Goal: Information Seeking & Learning: Learn about a topic

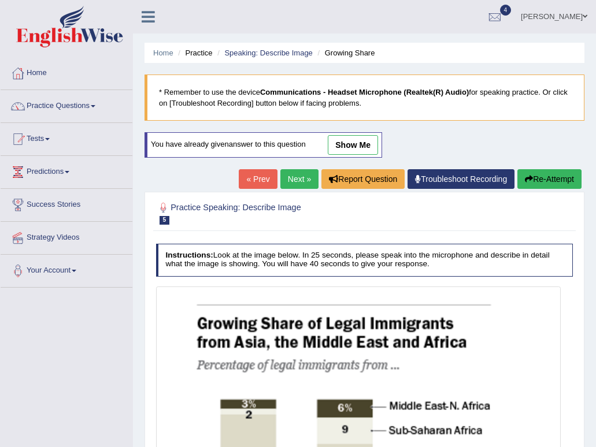
click at [289, 177] on link "Next »" at bounding box center [299, 179] width 38 height 20
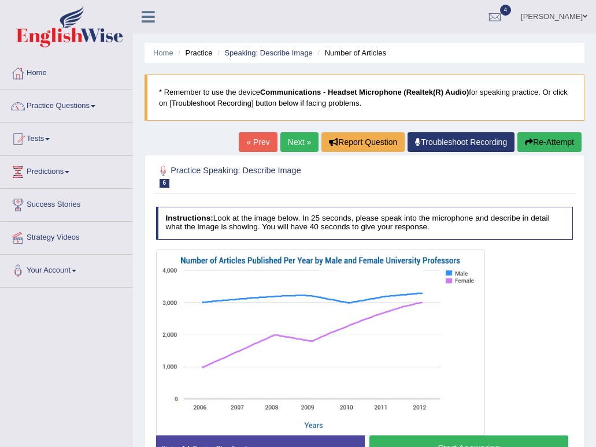
scroll to position [95, 0]
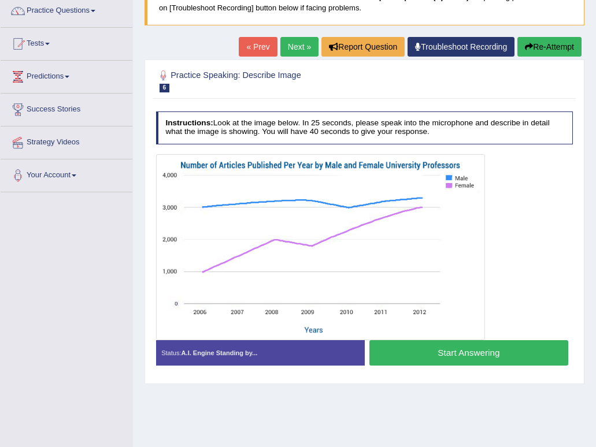
click at [500, 418] on div "Home Practice Speaking: Describe Image Number of Articles * Remember to use the…" at bounding box center [364, 194] width 463 height 578
click at [515, 388] on div "Home Practice Speaking: Describe Image Number of Articles * Remember to use the…" at bounding box center [364, 194] width 463 height 578
click at [541, 280] on div at bounding box center [364, 247] width 417 height 186
click at [495, 358] on button "Start Answering" at bounding box center [468, 352] width 199 height 25
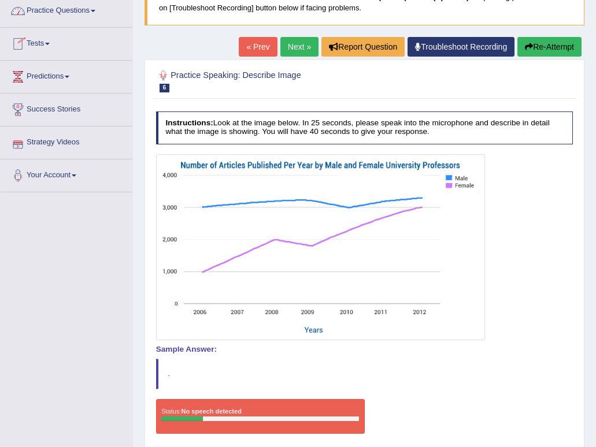
click at [163, 75] on div at bounding box center [163, 75] width 15 height 15
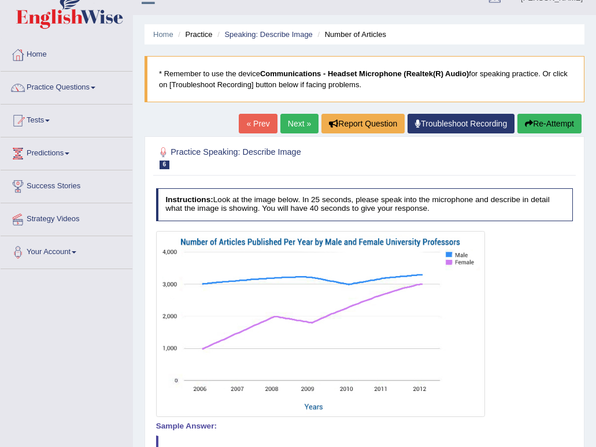
scroll to position [17, 0]
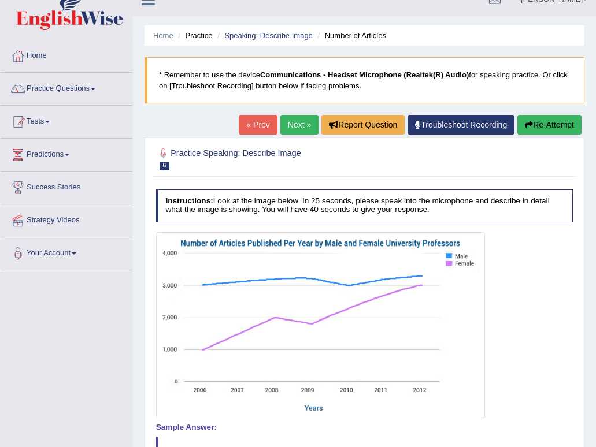
click at [493, 291] on div at bounding box center [364, 325] width 417 height 186
drag, startPoint x: 493, startPoint y: 291, endPoint x: 484, endPoint y: 304, distance: 15.9
click at [484, 304] on div at bounding box center [364, 325] width 417 height 186
click at [513, 332] on div at bounding box center [364, 325] width 417 height 186
click at [247, 125] on link "« Prev" at bounding box center [258, 125] width 38 height 20
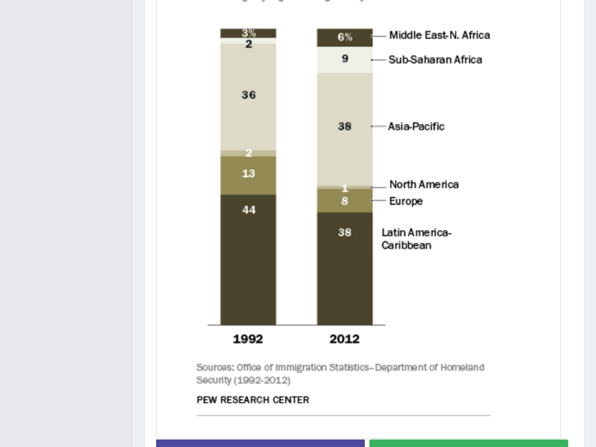
scroll to position [370, 0]
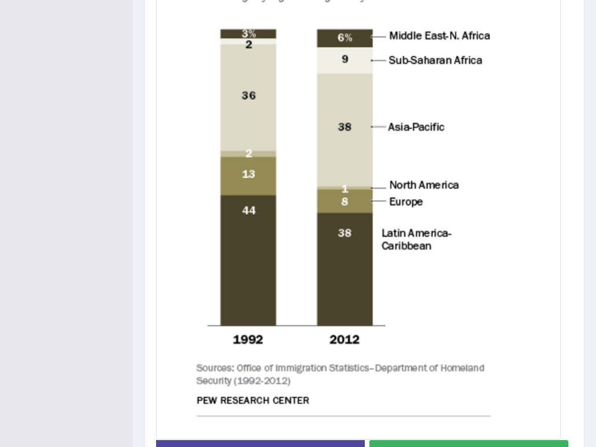
click at [384, 212] on img at bounding box center [358, 178] width 400 height 519
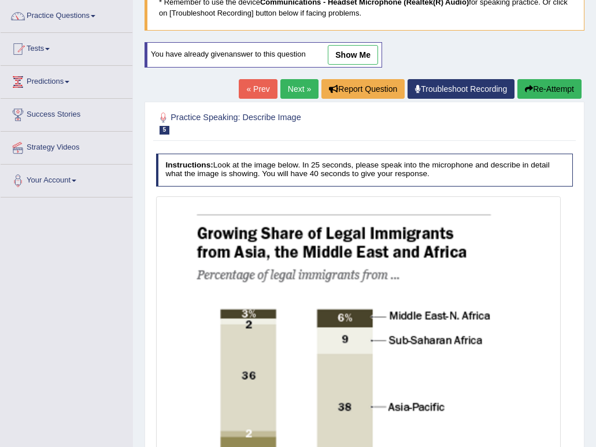
scroll to position [0, 0]
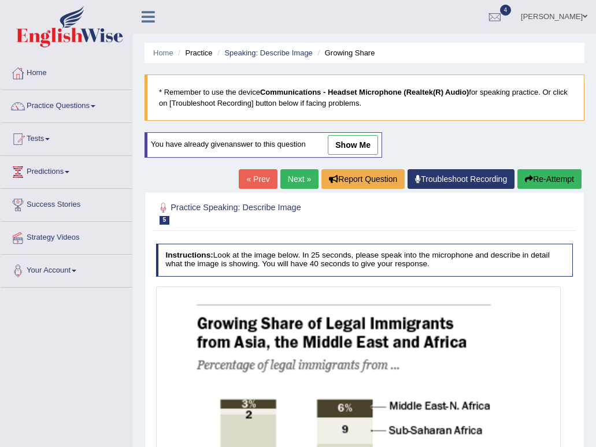
click at [306, 180] on link "Next »" at bounding box center [299, 179] width 38 height 20
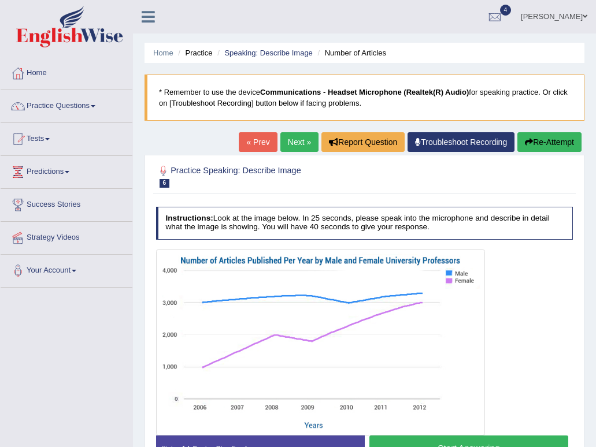
click at [265, 142] on link "« Prev" at bounding box center [258, 142] width 38 height 20
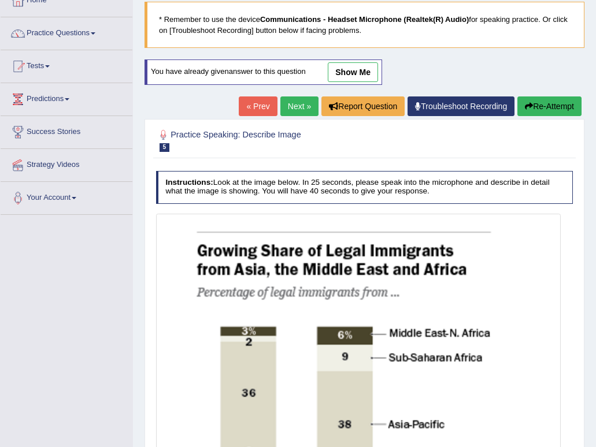
scroll to position [70, 0]
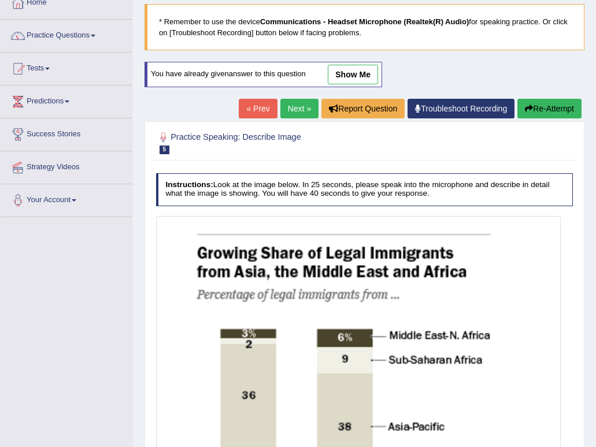
click at [307, 108] on link "Next »" at bounding box center [299, 109] width 38 height 20
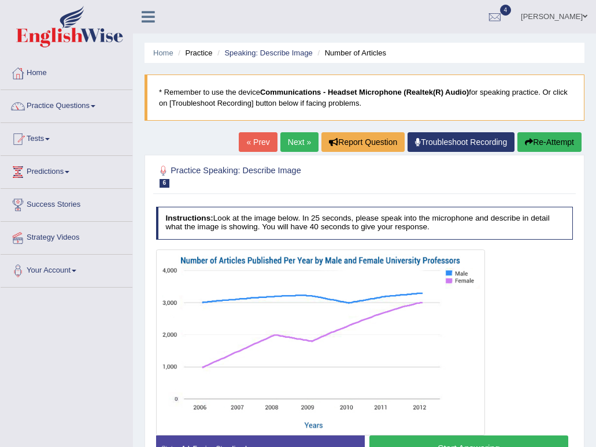
click at [307, 139] on link "Next »" at bounding box center [299, 142] width 38 height 20
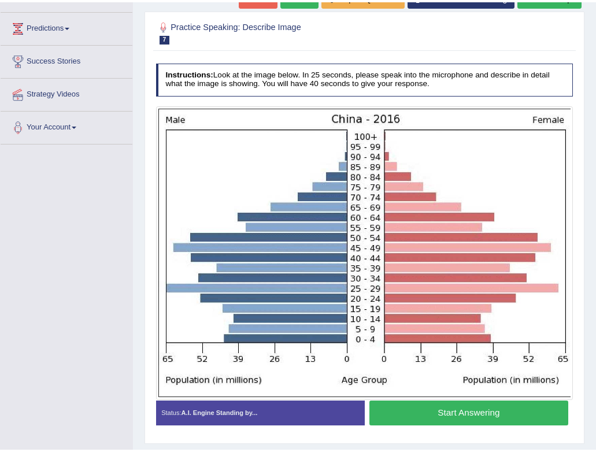
scroll to position [146, 0]
